Goal: Task Accomplishment & Management: Manage account settings

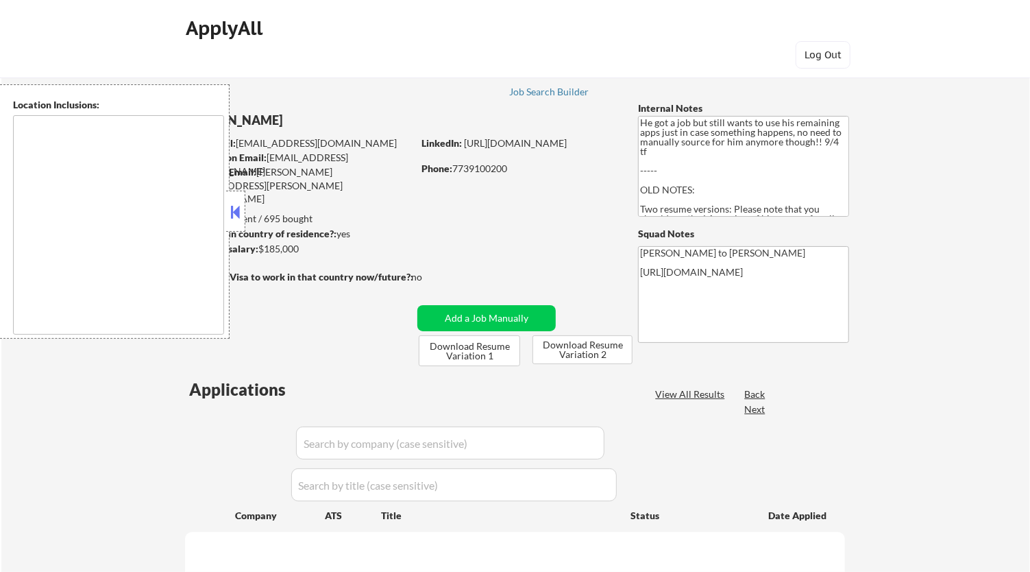
type textarea "Los Angeles, CA Glendale, CA Burbank, CA Pasadena, CA Santa Monica, CA Beverly …"
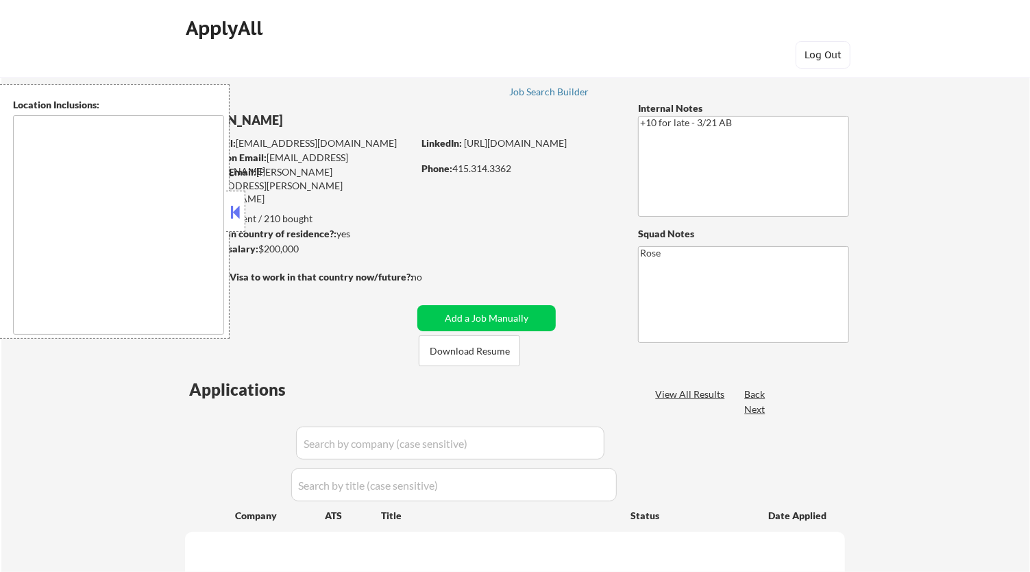
type textarea "[GEOGRAPHIC_DATA], [GEOGRAPHIC_DATA] [GEOGRAPHIC_DATA], [GEOGRAPHIC_DATA] [GEOG…"
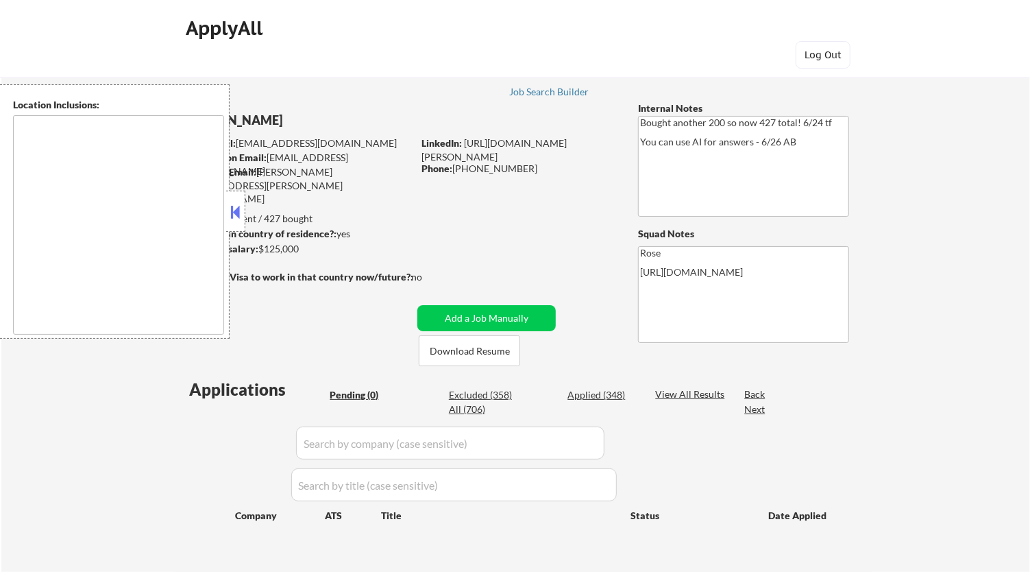
type textarea "San Francisco, CA Daly City, CA South San Francisco, CA Brisbane, CA Colma, CA …"
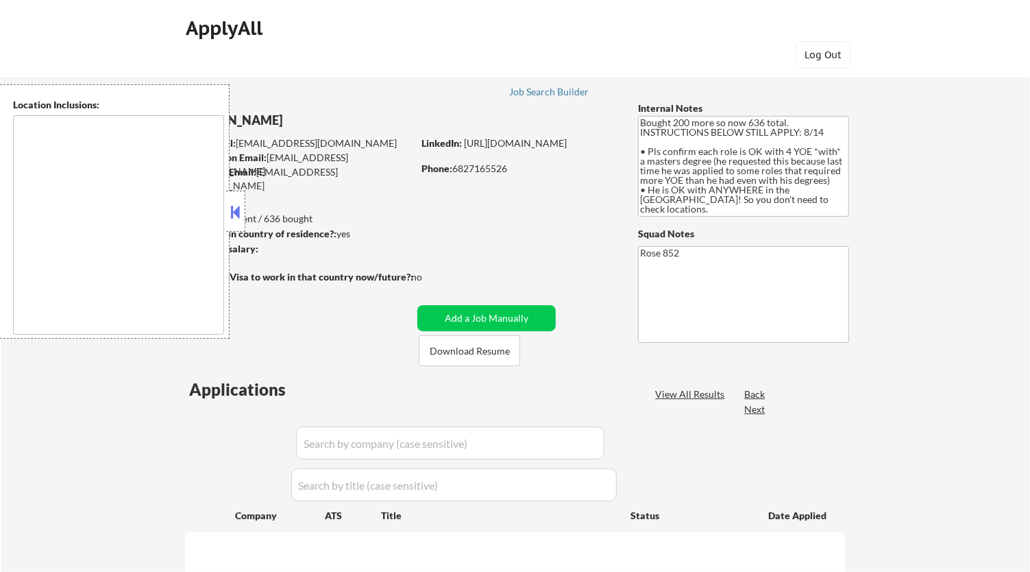
type textarea "San Francisco, CA Daly City, CA South San Francisco, CA Brisbane, CA Colma, CA …"
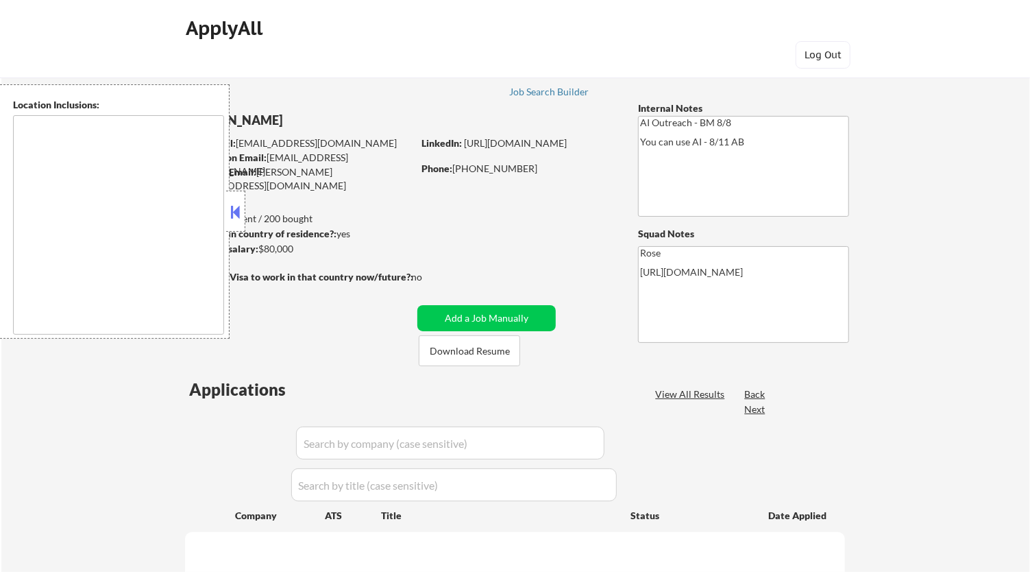
type textarea "Fountain Valley, CA Huntington Beach, CA Costa Mesa, CA Santa Ana, CA Garden Gr…"
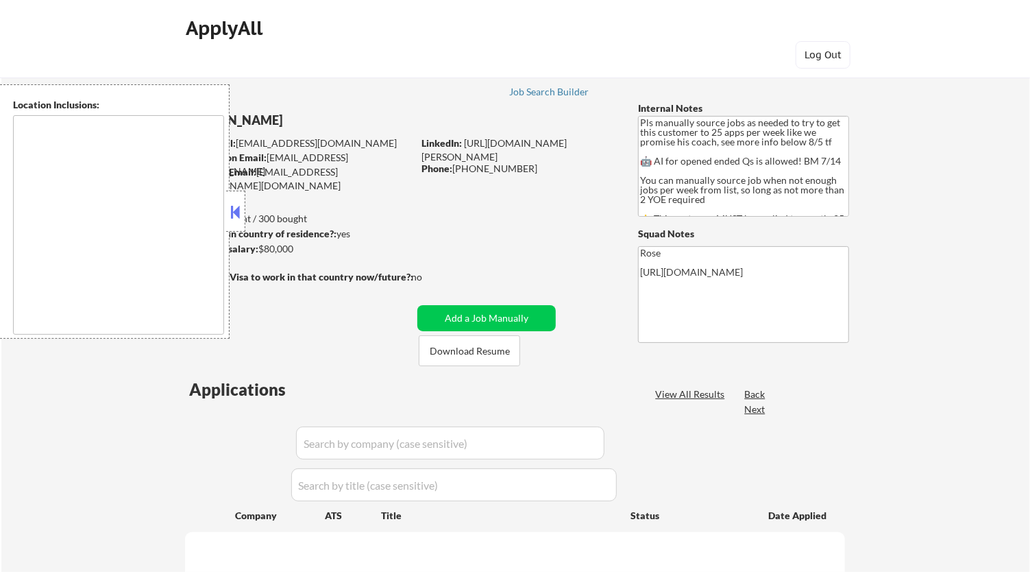
type textarea "Here is a list of metro areas, cities, and towns within approximately a 30-minu…"
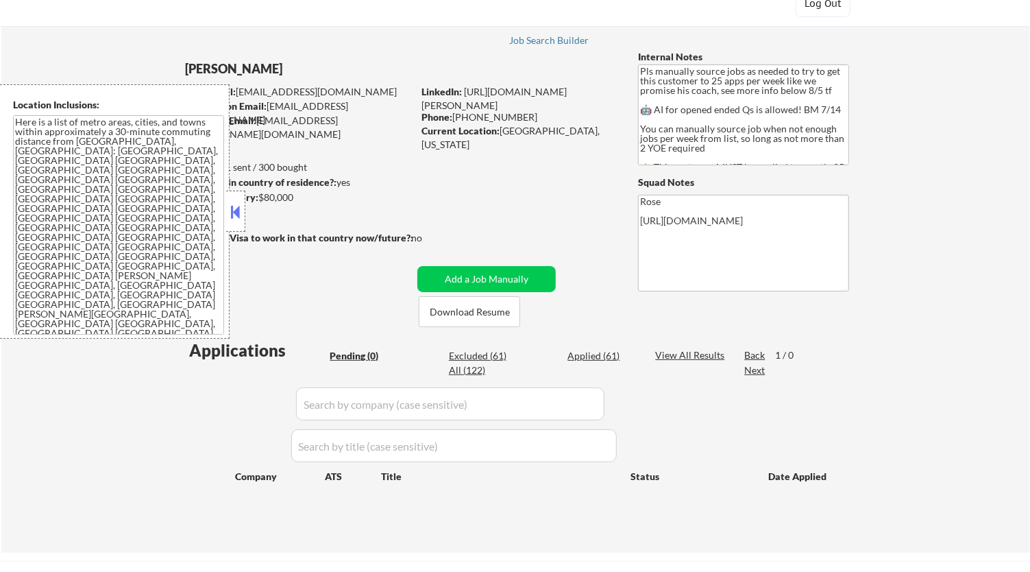
scroll to position [76, 0]
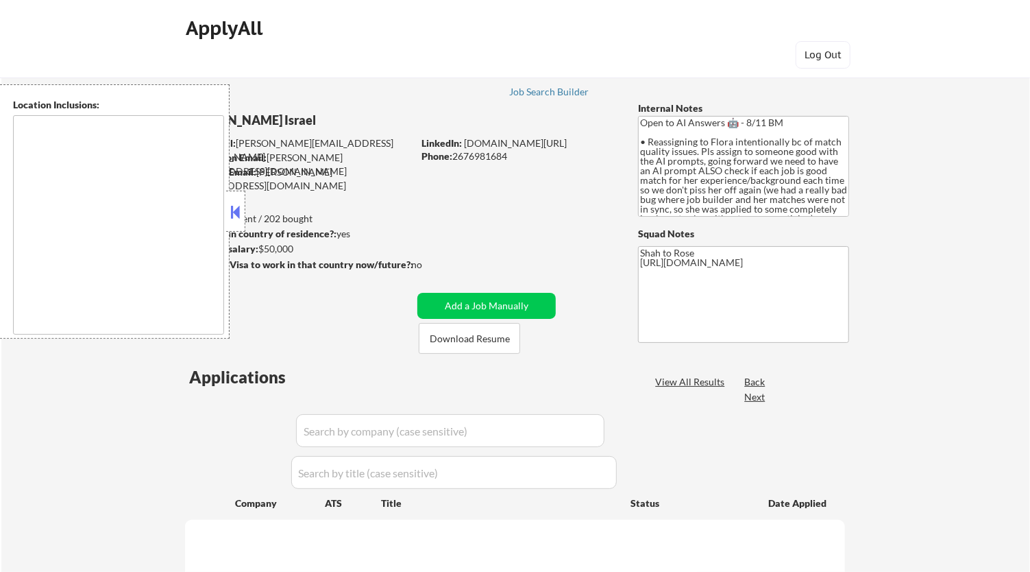
type textarea "remote"
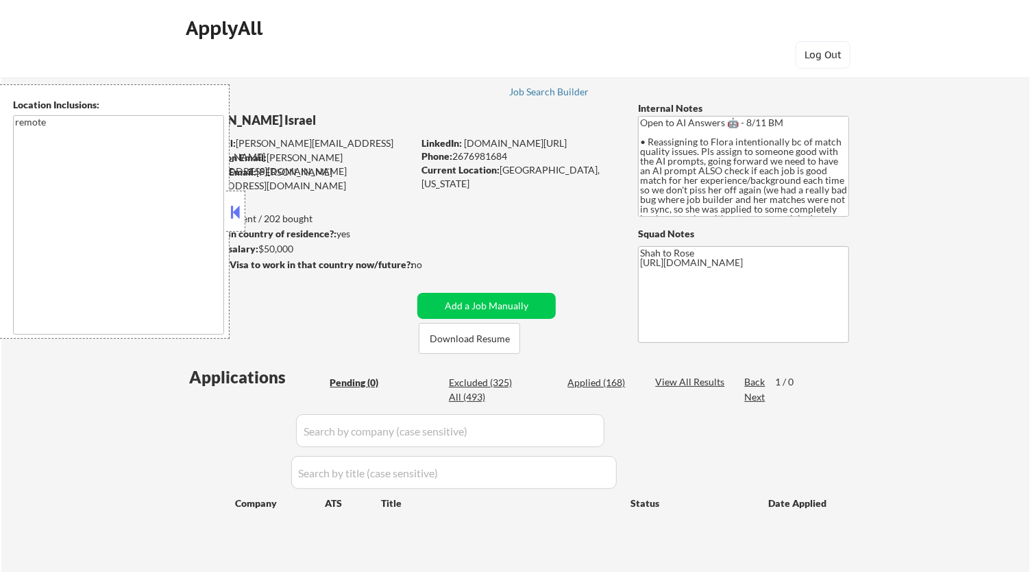
click at [238, 208] on button at bounding box center [235, 212] width 15 height 21
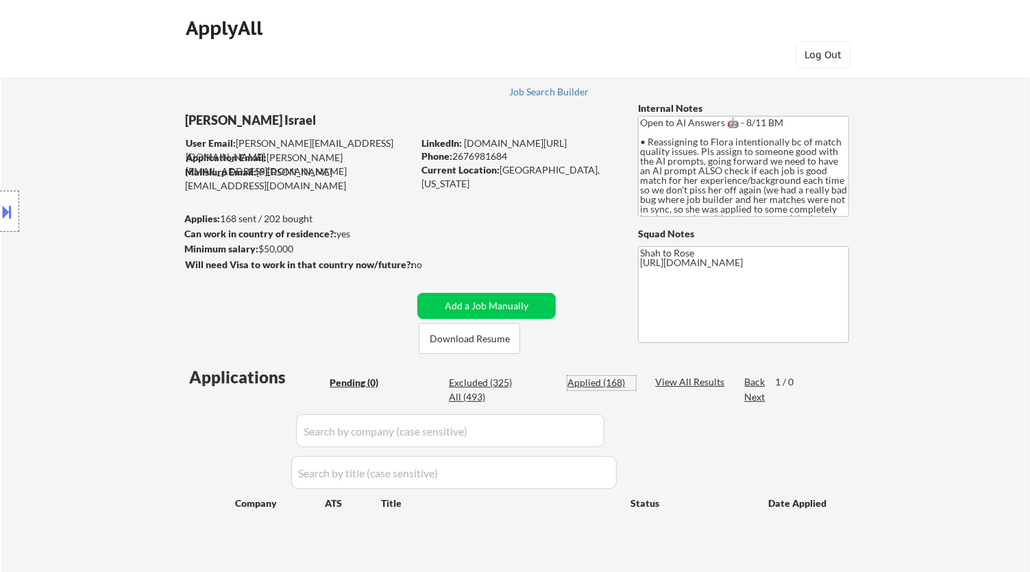
click at [615, 385] on div "Applied (168)" at bounding box center [602, 383] width 69 height 14
select select ""applied""
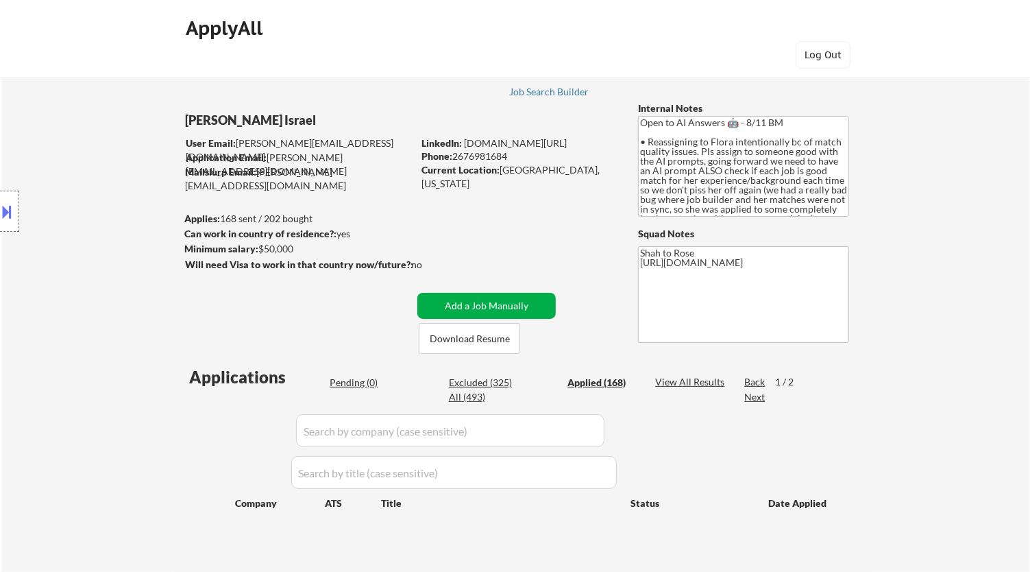
select select ""applied""
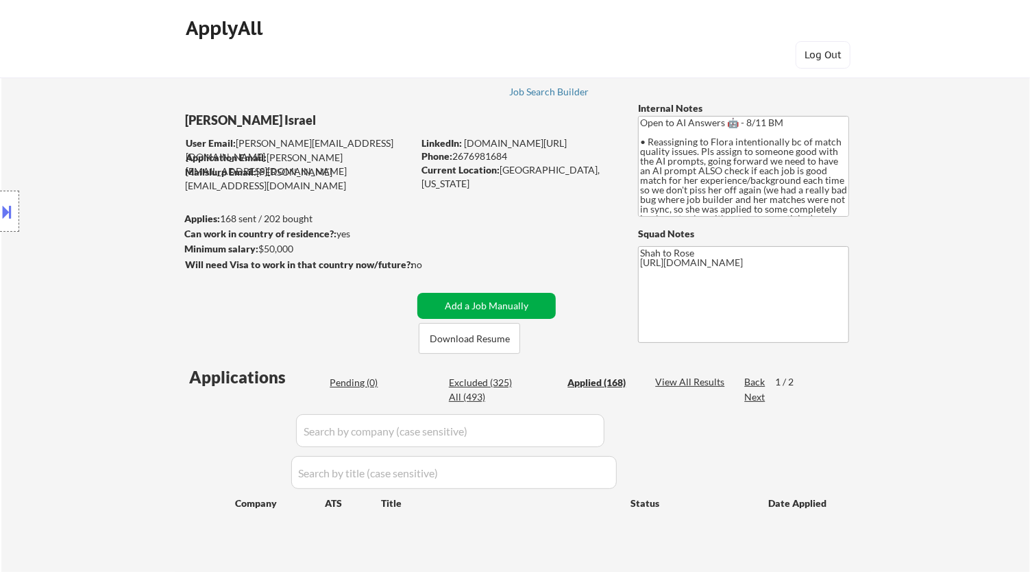
select select ""applied""
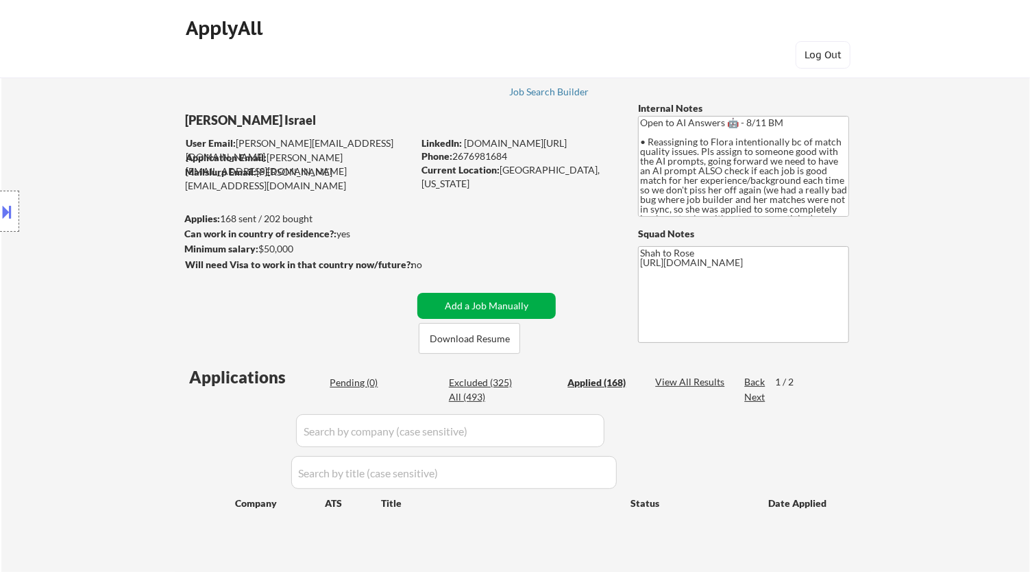
select select ""applied""
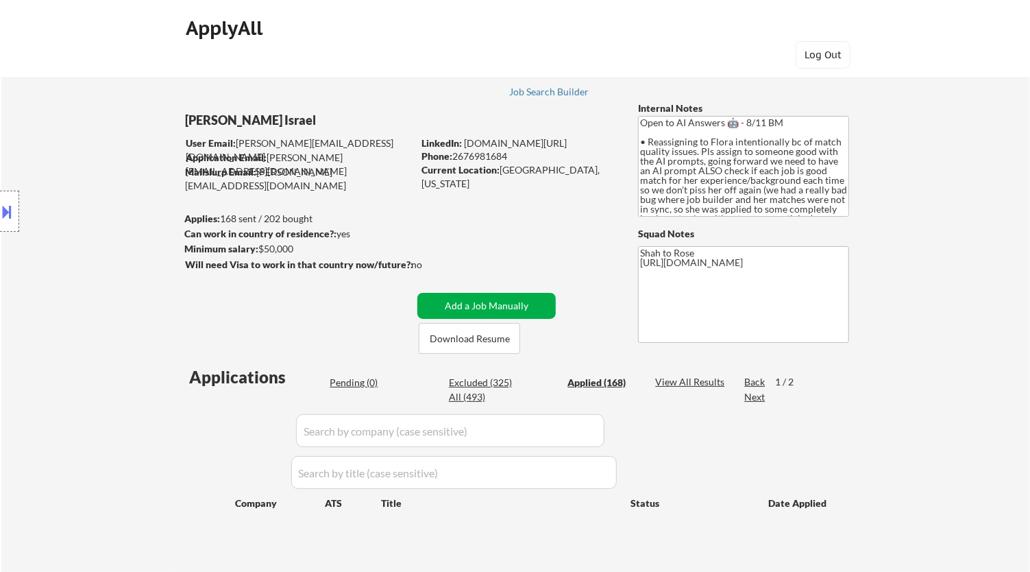
select select ""applied""
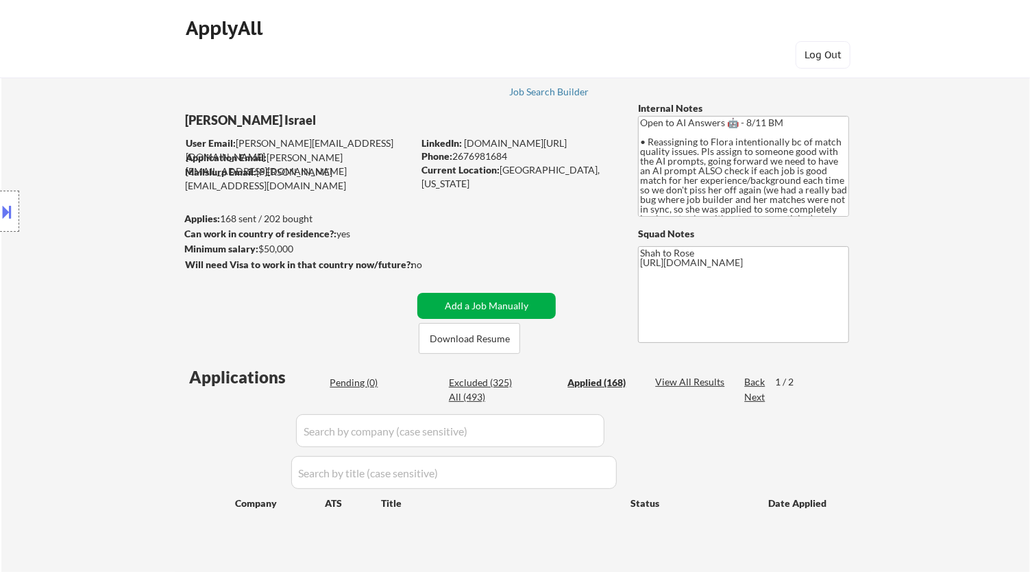
select select ""applied""
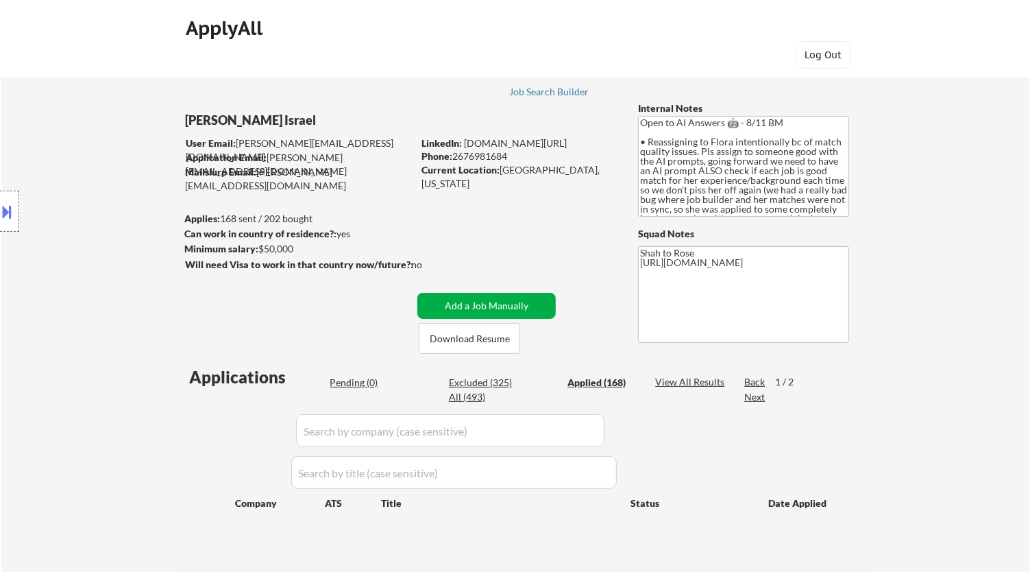
select select ""applied""
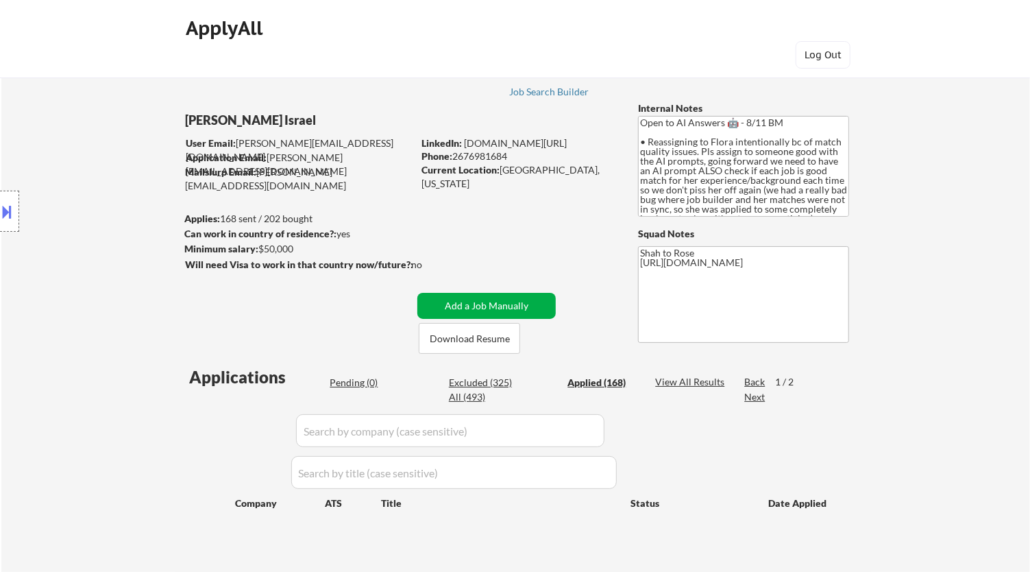
select select ""applied""
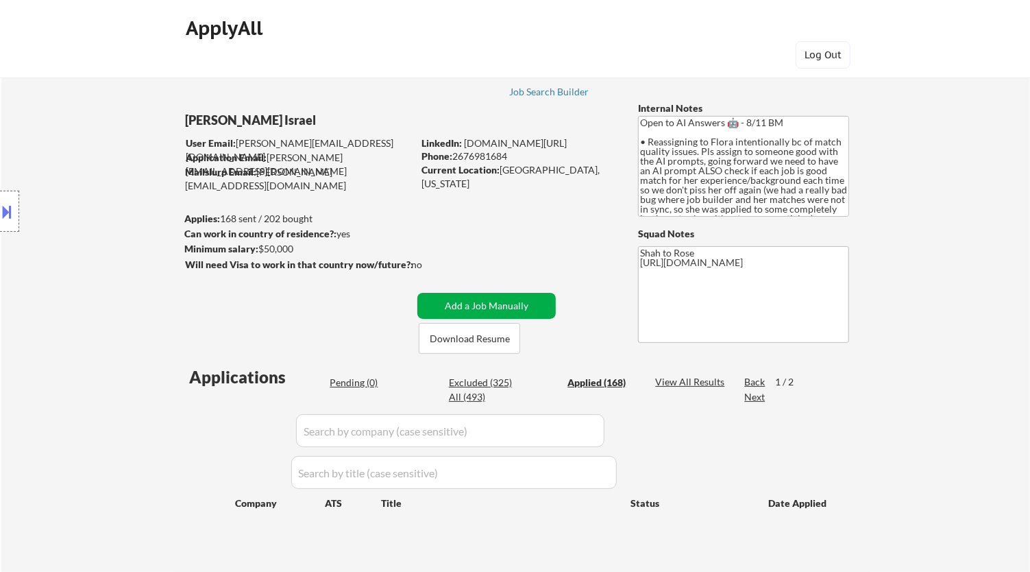
select select ""applied""
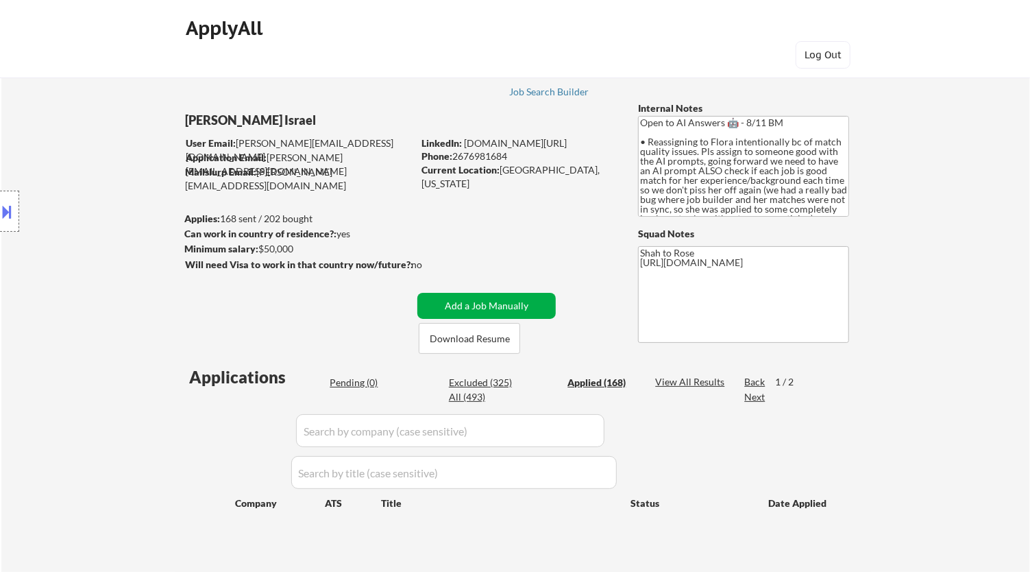
select select ""applied""
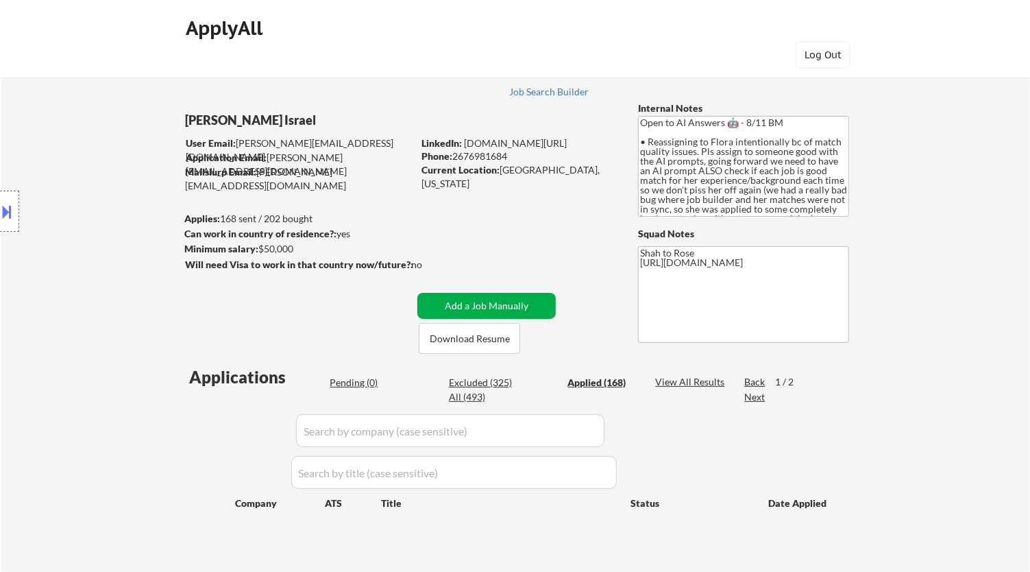
select select ""applied""
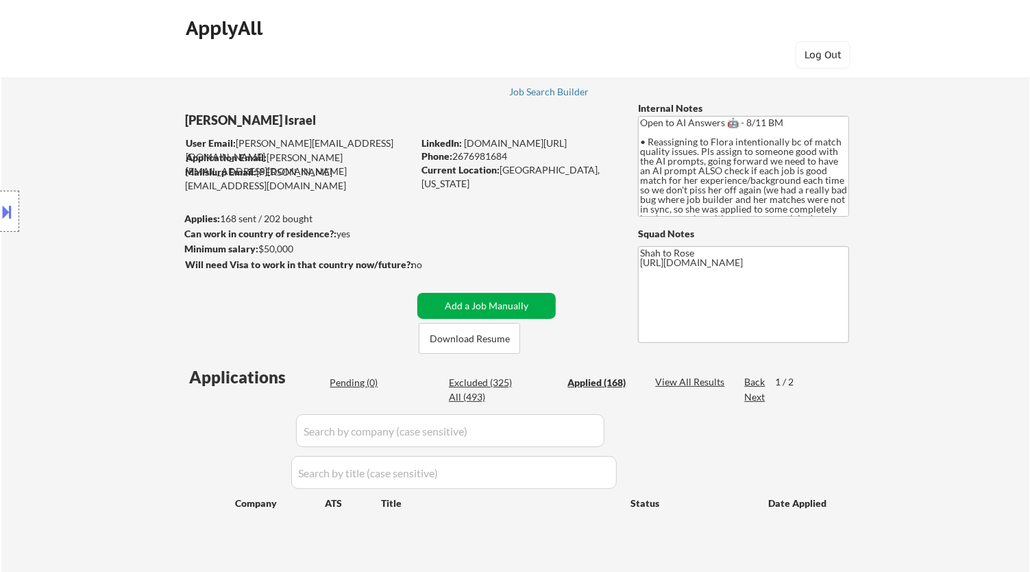
select select ""applied""
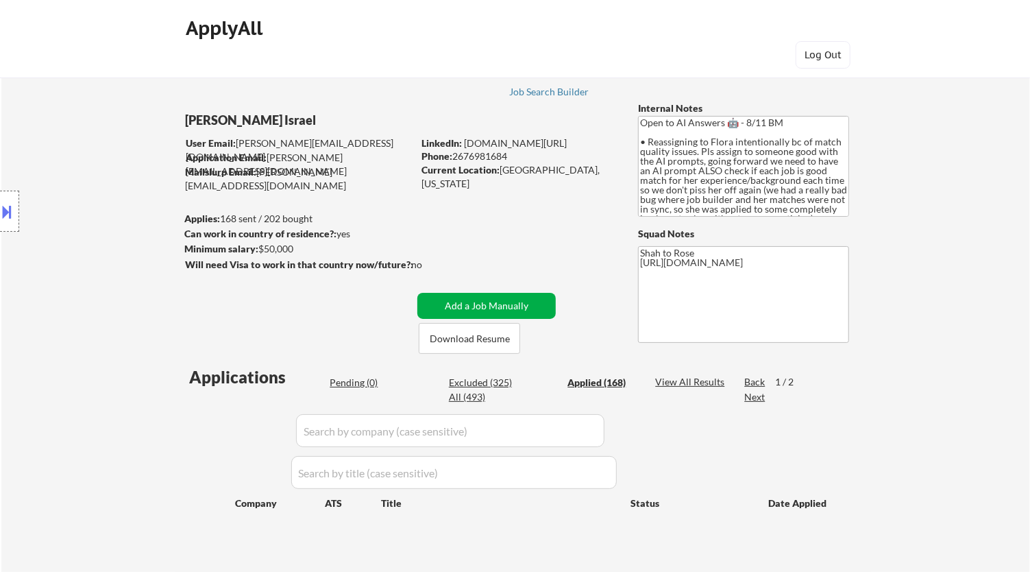
select select ""applied""
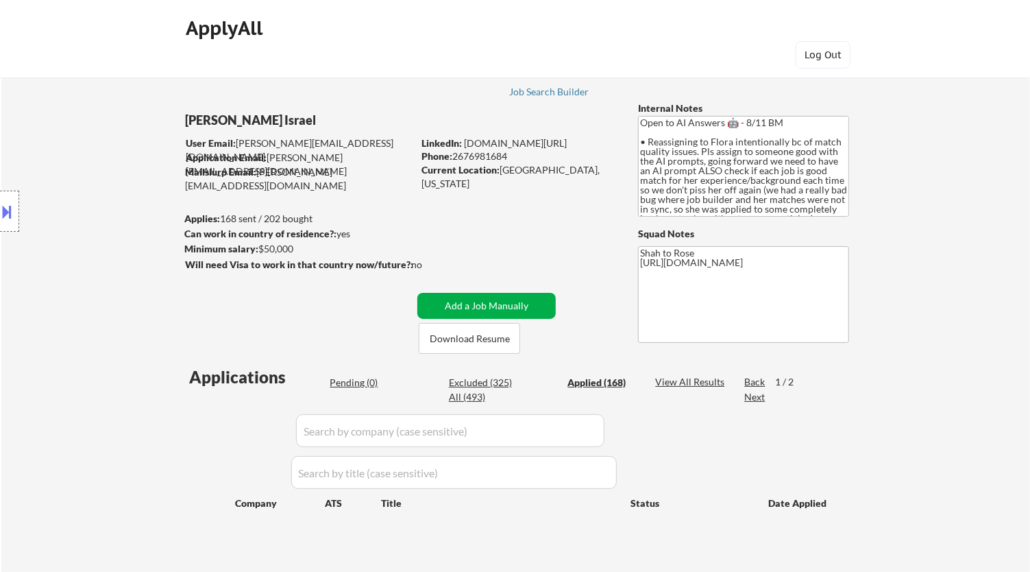
select select ""applied""
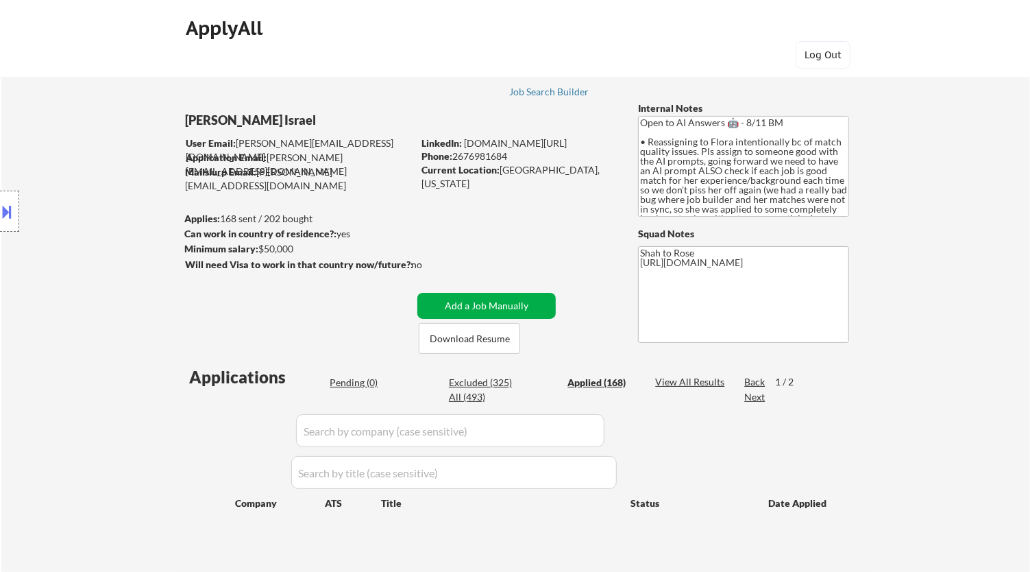
select select ""applied""
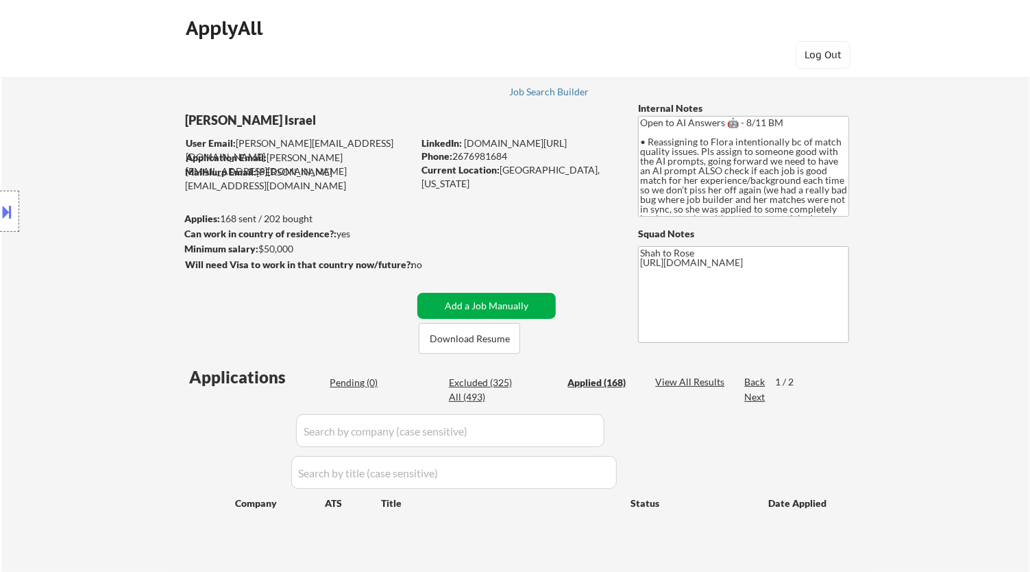
select select ""applied""
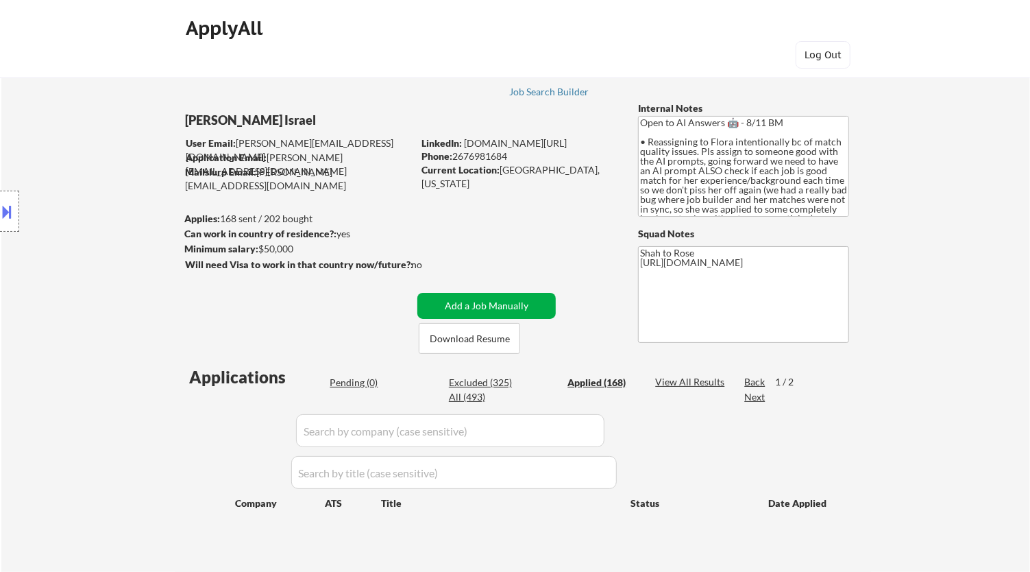
select select ""applied""
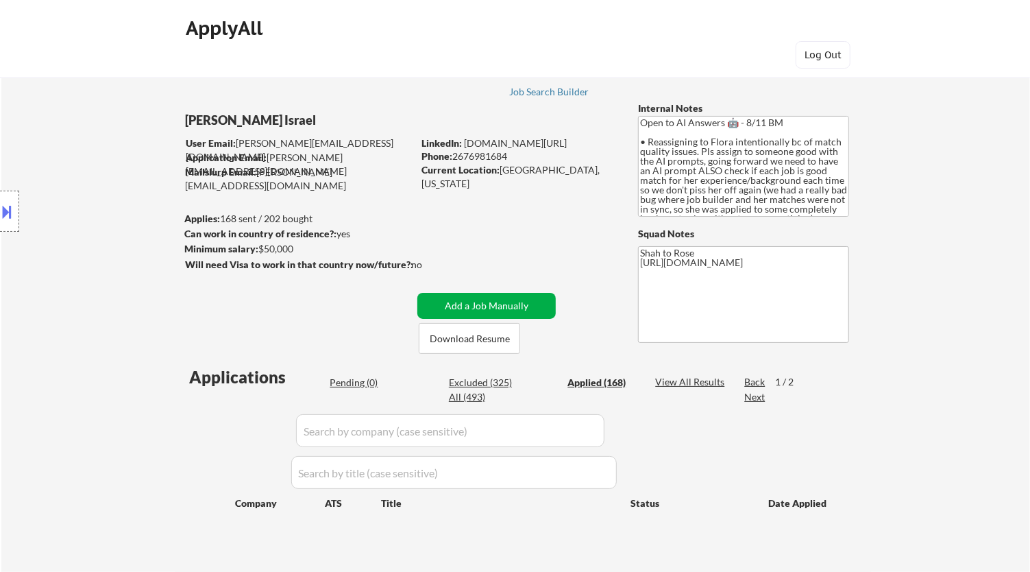
select select ""applied""
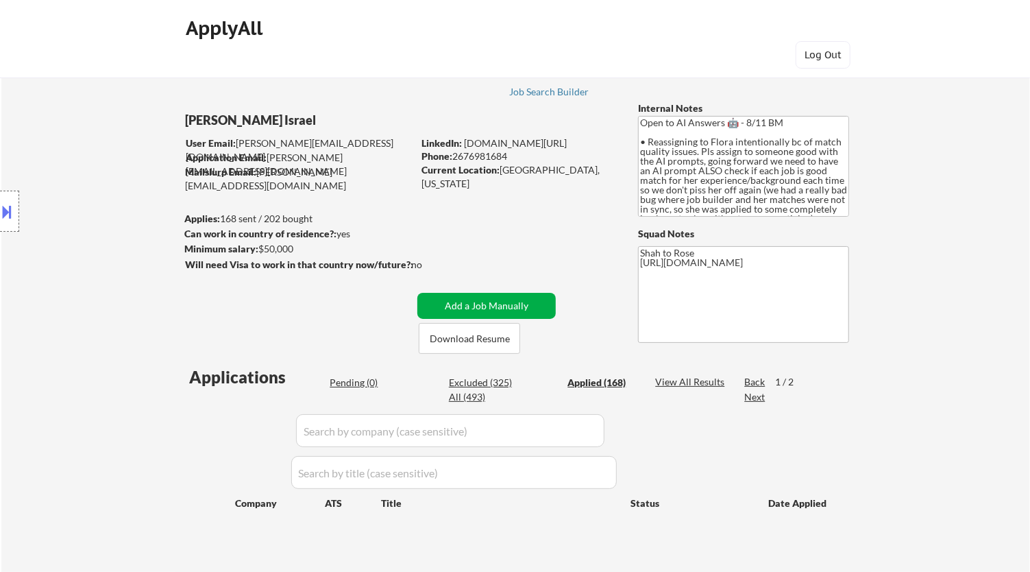
select select ""applied""
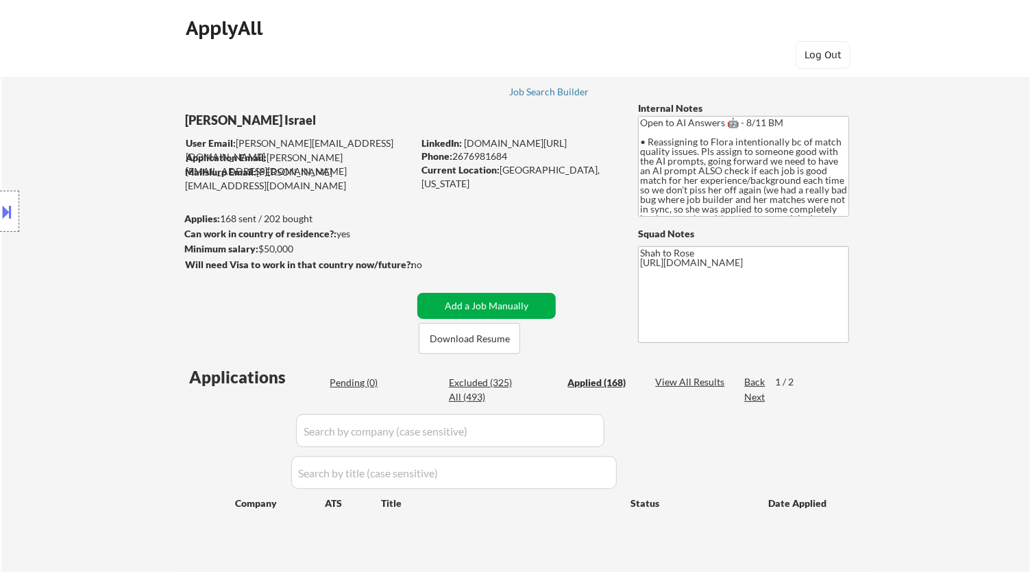
select select ""applied""
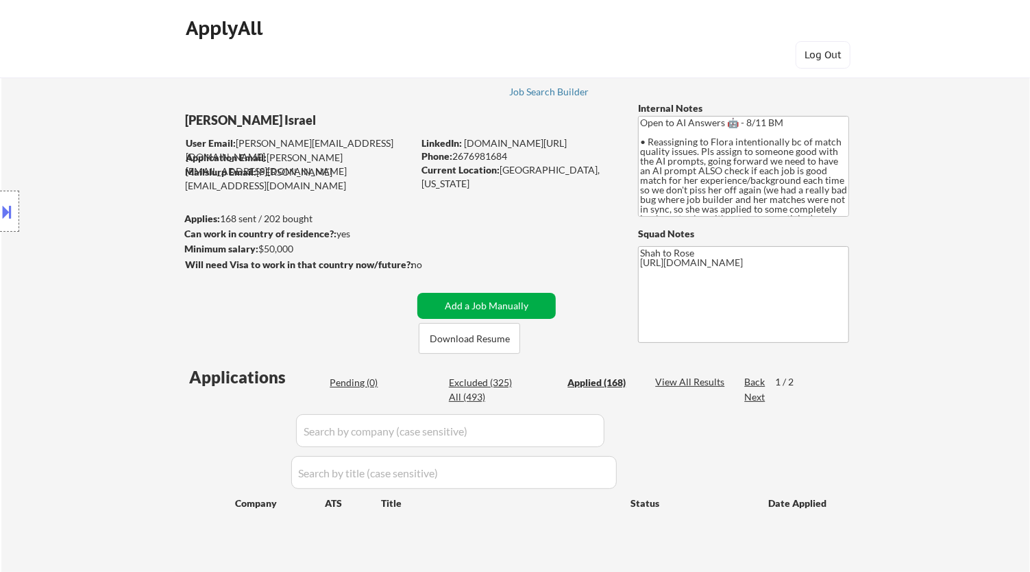
select select ""applied""
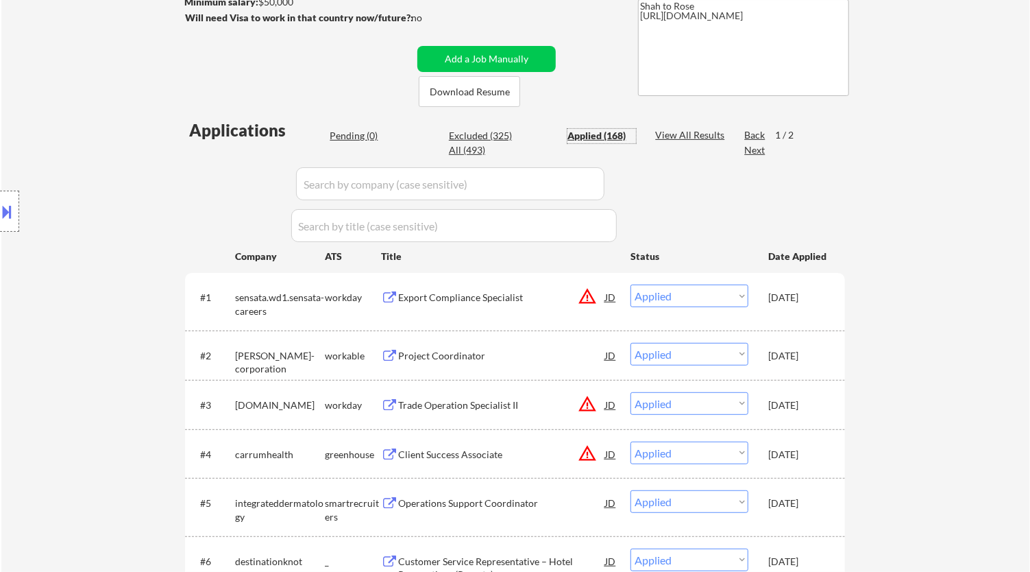
scroll to position [228, 0]
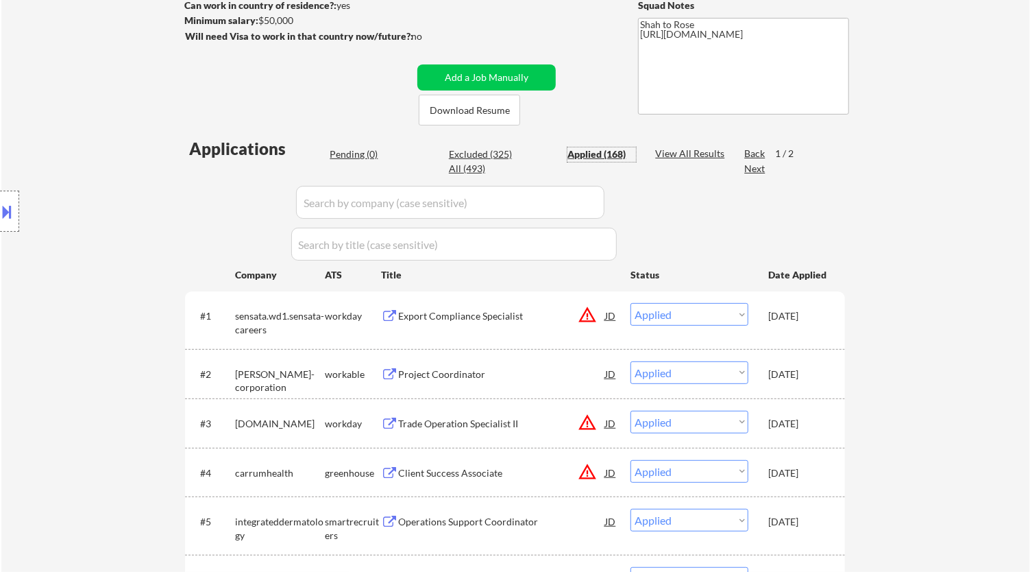
click at [566, 204] on input "input" at bounding box center [450, 202] width 309 height 33
paste input "nutrafol"
type input "nutrafol"
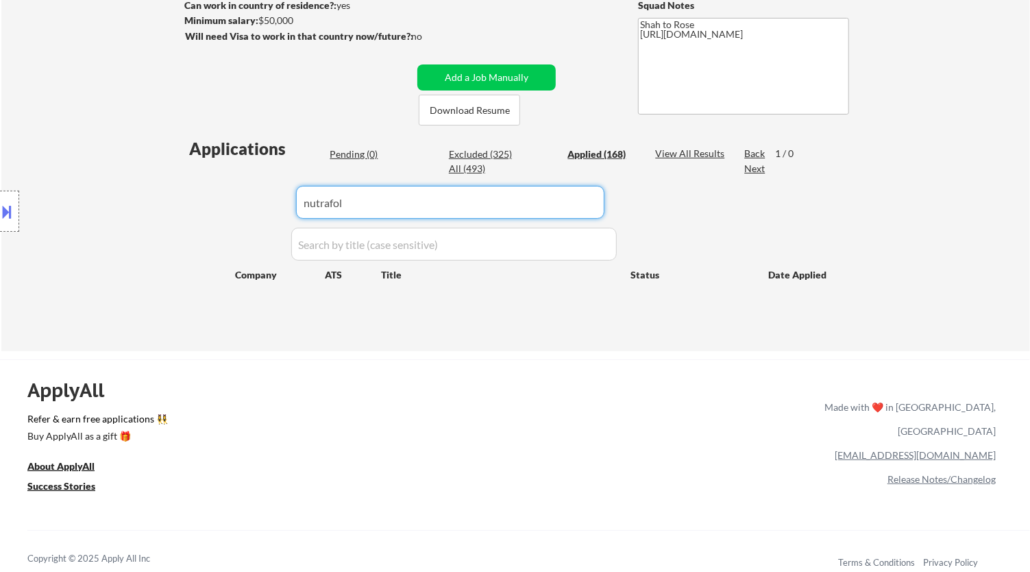
drag, startPoint x: 443, startPoint y: 200, endPoint x: 204, endPoint y: 199, distance: 238.6
click at [204, 199] on body "← Return to /applysquad Mailslurp Inbox Job Search Builder [PERSON_NAME] [GEOGR…" at bounding box center [515, 58] width 1030 height 572
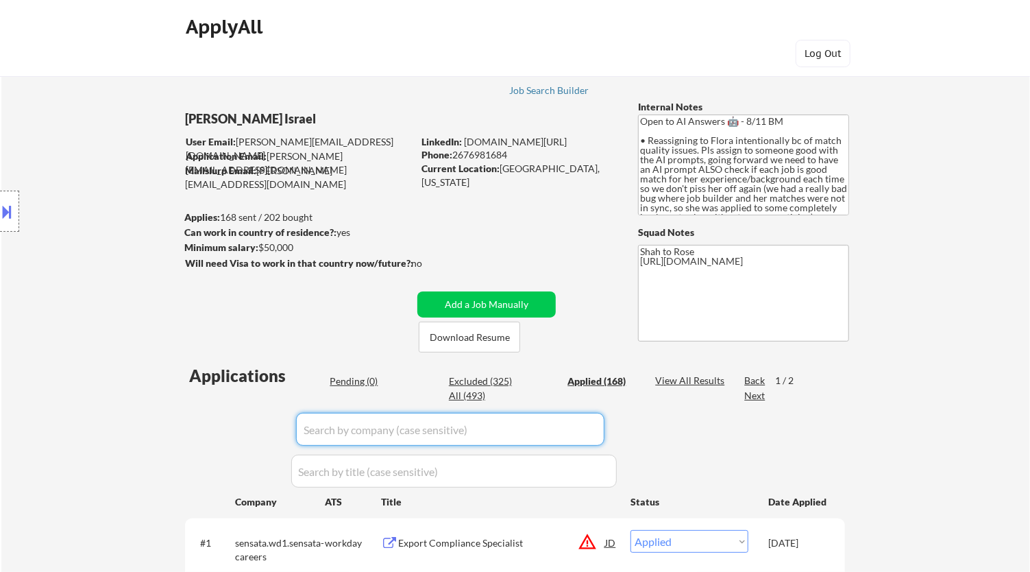
scroll to position [0, 0]
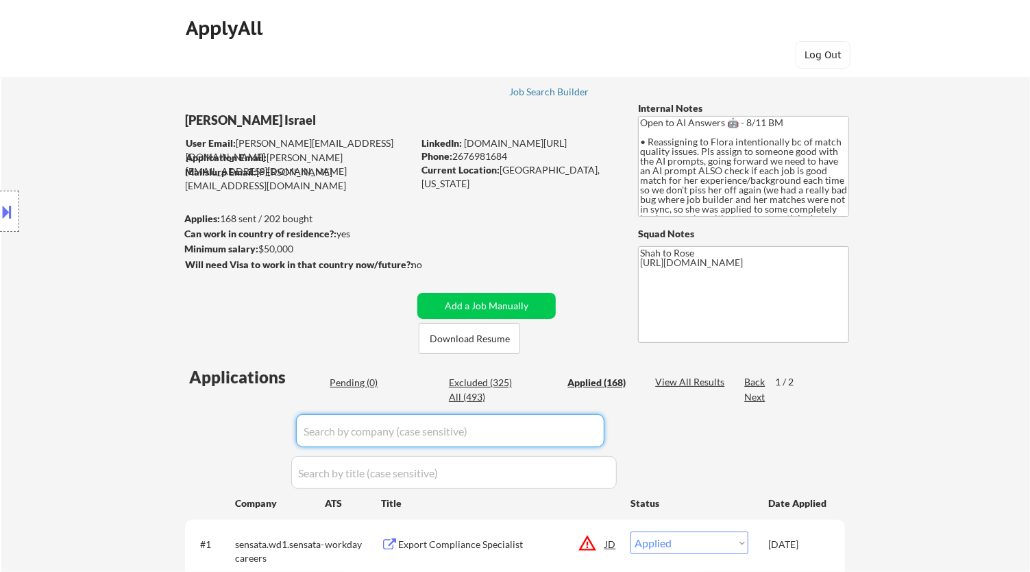
click at [360, 381] on div "Pending (0)" at bounding box center [364, 383] width 69 height 14
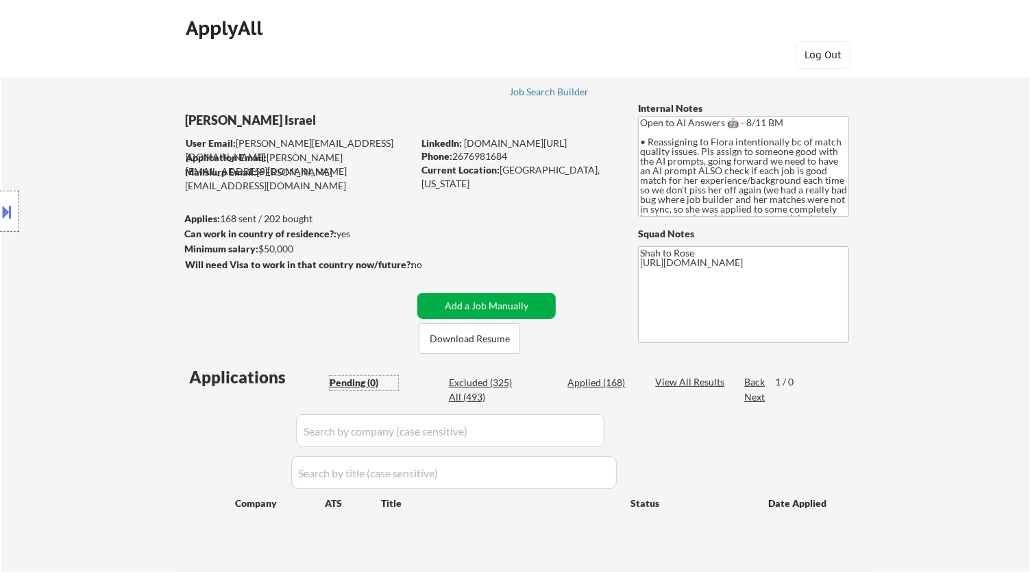
click at [489, 309] on button "Add a Job Manually" at bounding box center [487, 306] width 138 height 26
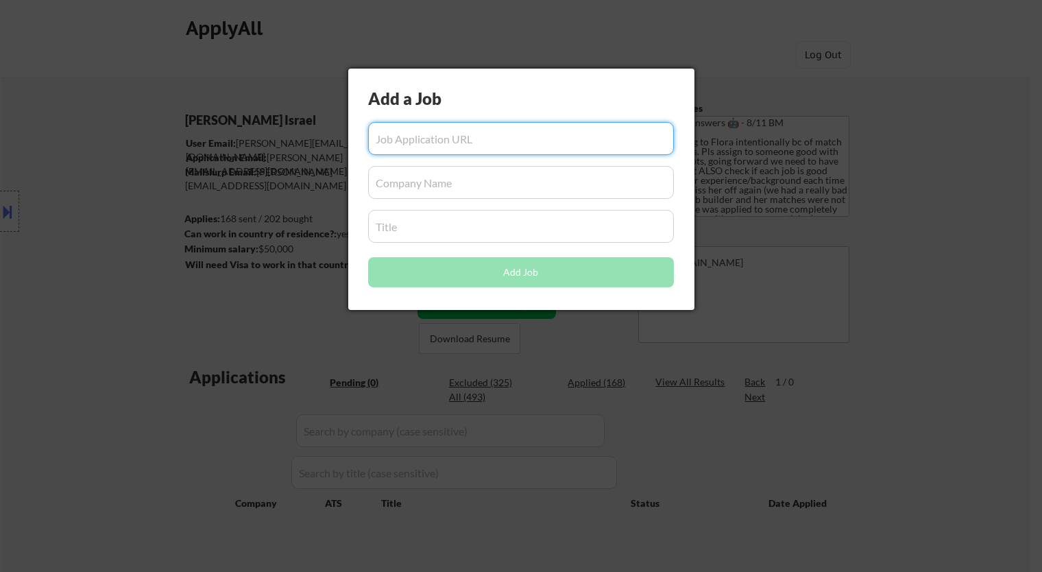
paste input "[URL][DOMAIN_NAME]"
type input "[URL][DOMAIN_NAME]"
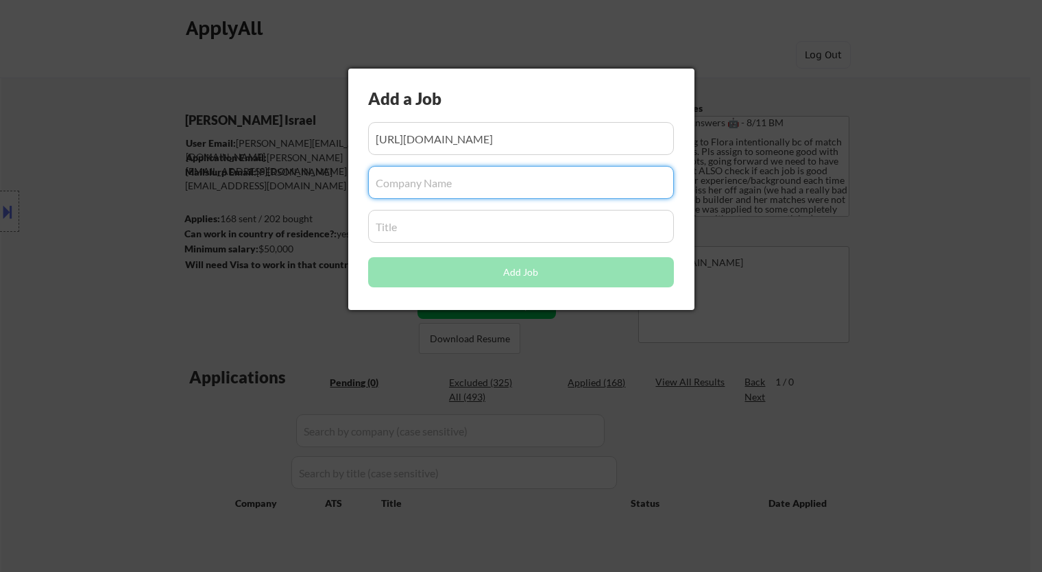
click at [435, 180] on input "input" at bounding box center [521, 182] width 306 height 33
paste input "nutrafol/"
type input "nutrafol"
click at [418, 226] on input "input" at bounding box center [521, 226] width 306 height 33
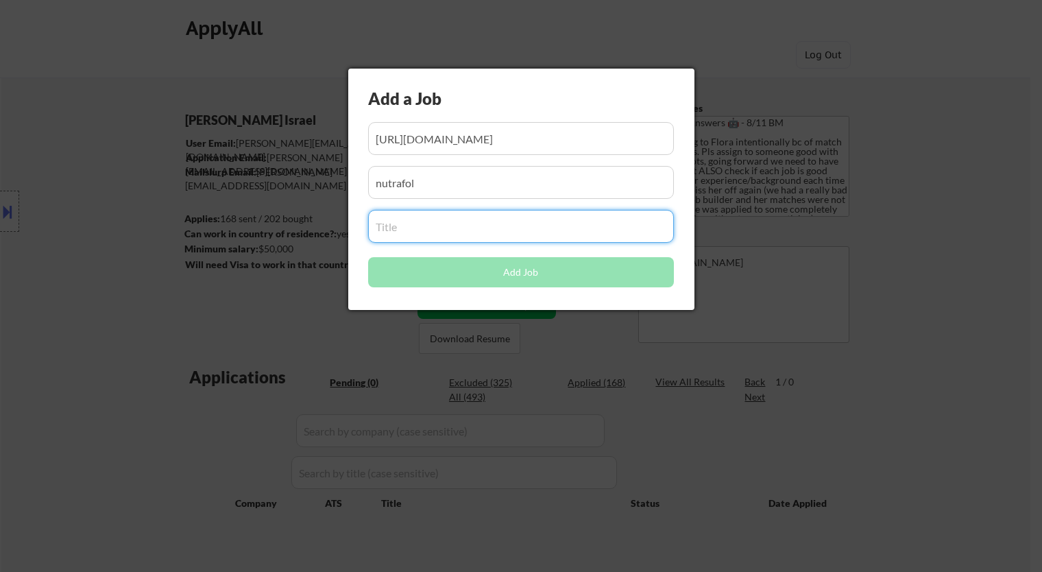
paste input "Operations Associate"
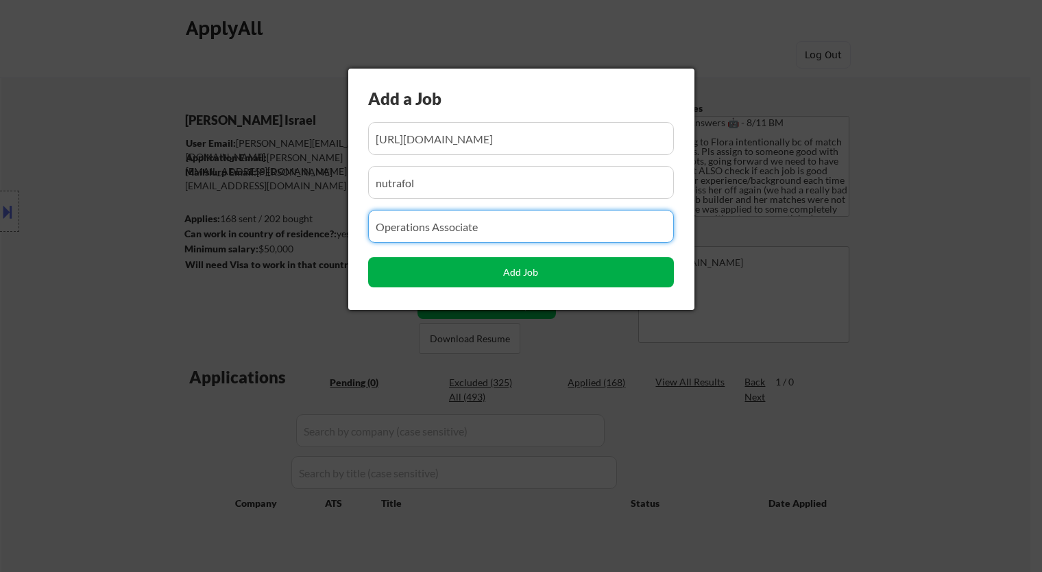
type input "Operations Associate"
click at [553, 270] on button "Add Job" at bounding box center [521, 272] width 306 height 30
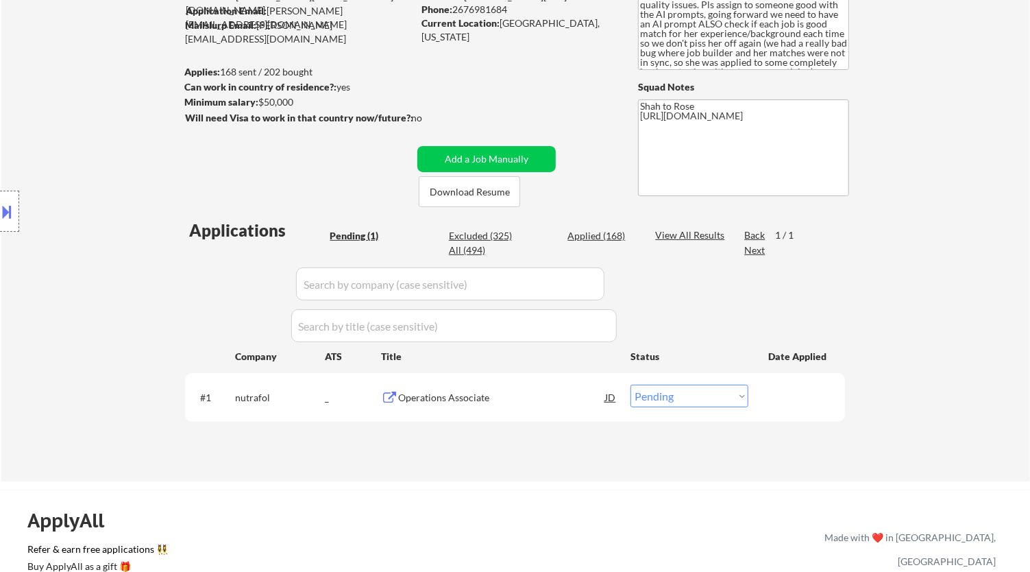
scroll to position [228, 0]
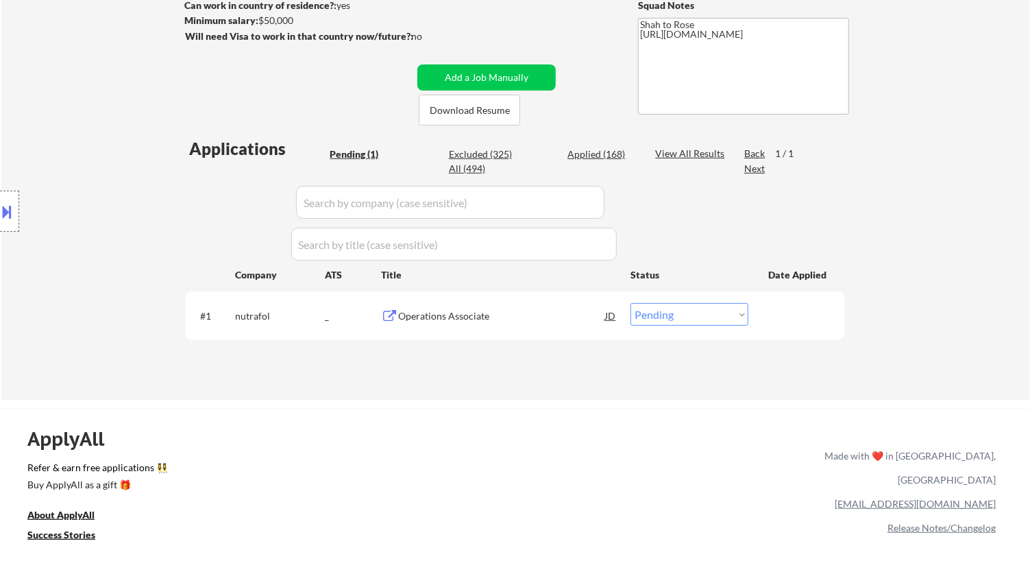
drag, startPoint x: 710, startPoint y: 309, endPoint x: 708, endPoint y: 324, distance: 15.3
click at [712, 309] on select "Choose an option... Pending Applied Excluded (Questions) Excluded (Expired) Exc…" at bounding box center [690, 314] width 118 height 23
click at [631, 303] on select "Choose an option... Pending Applied Excluded (Questions) Excluded (Expired) Exc…" at bounding box center [690, 314] width 118 height 23
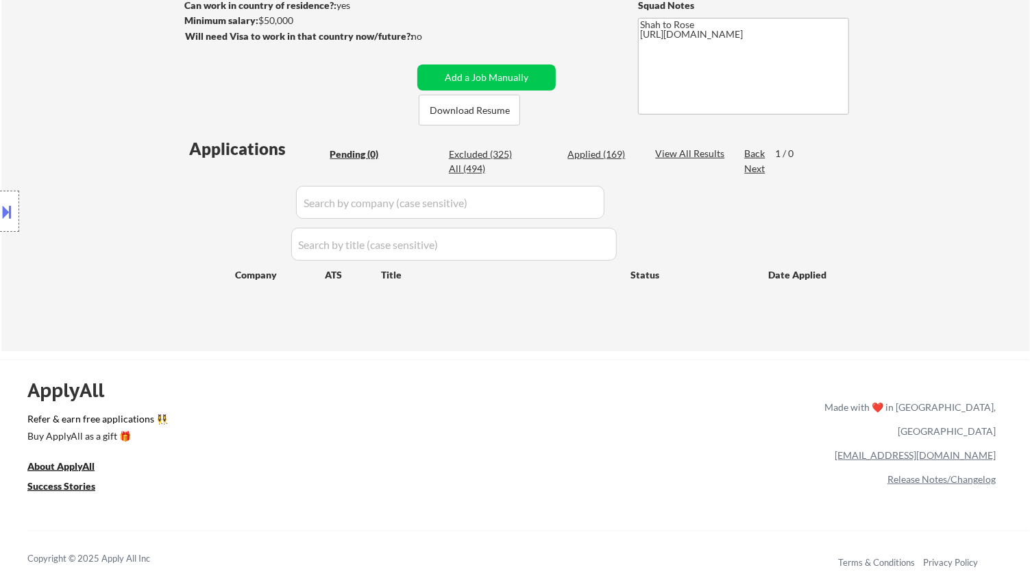
select select ""pending""
click at [585, 154] on div "Applied (169)" at bounding box center [602, 154] width 69 height 14
select select ""applied""
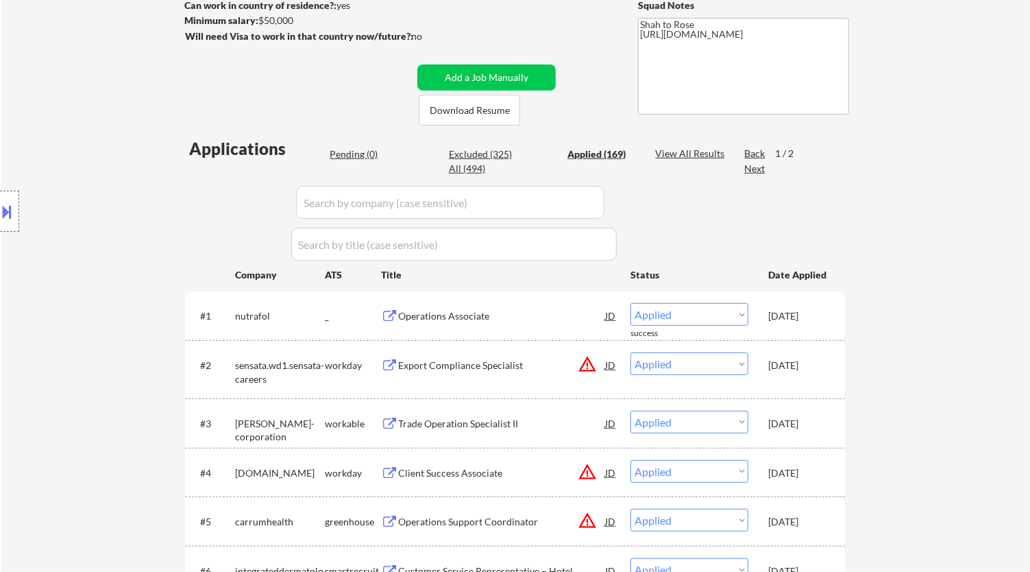
click at [592, 196] on input "input" at bounding box center [450, 202] width 309 height 33
paste input "auctane/"
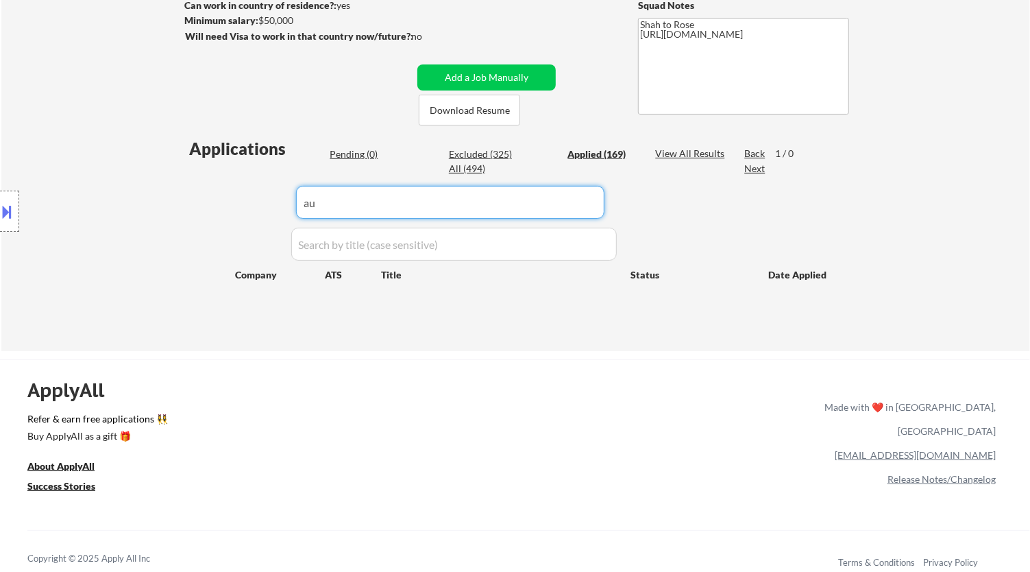
type input "a"
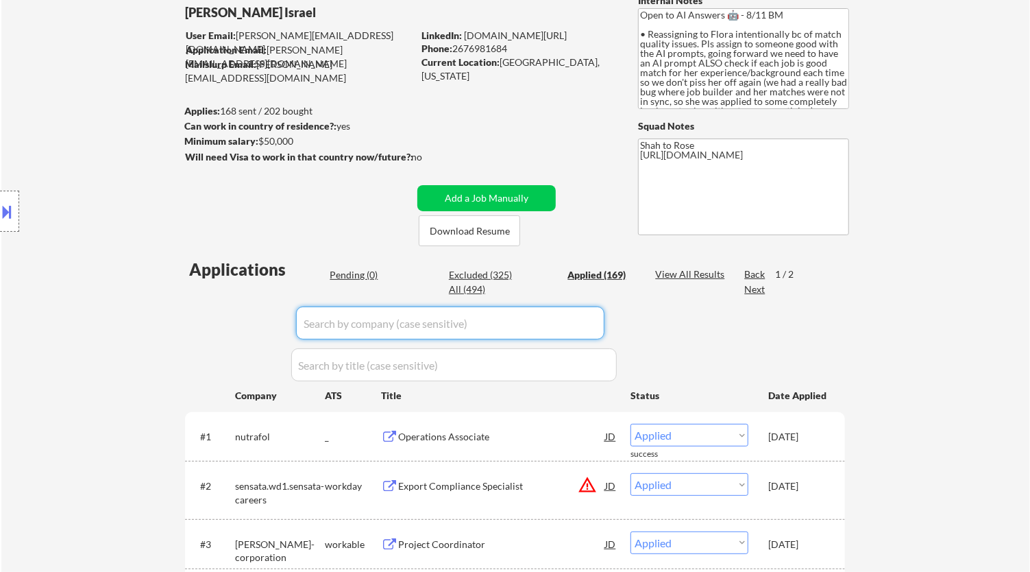
scroll to position [152, 0]
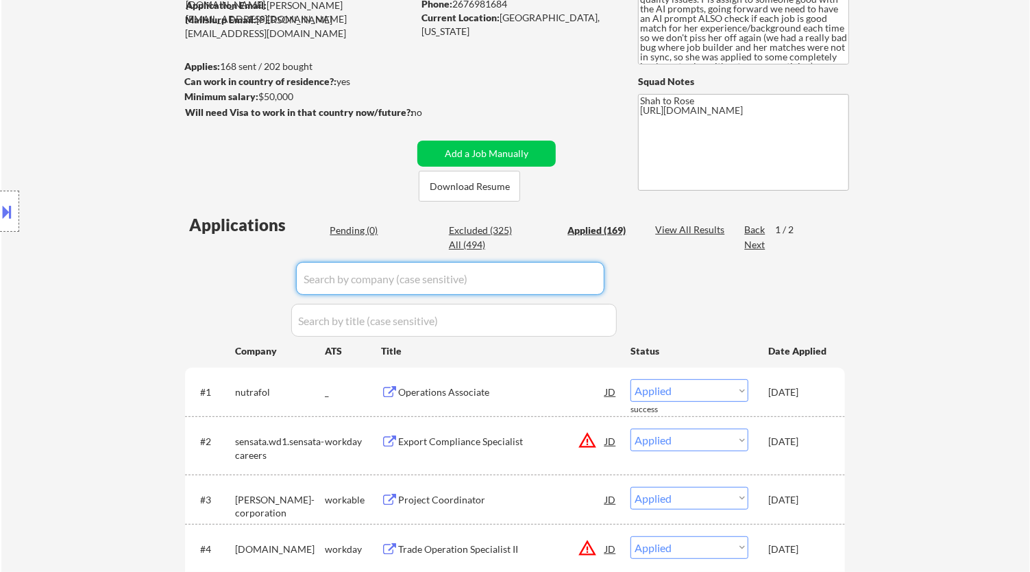
click at [363, 231] on div "Pending (0)" at bounding box center [364, 231] width 69 height 14
